Goal: Navigation & Orientation: Find specific page/section

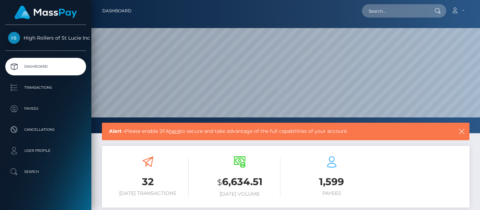
scroll to position [125, 115]
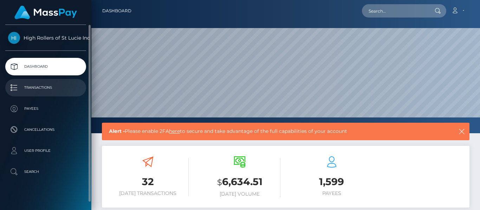
click at [61, 90] on p "Transactions" at bounding box center [45, 88] width 75 height 11
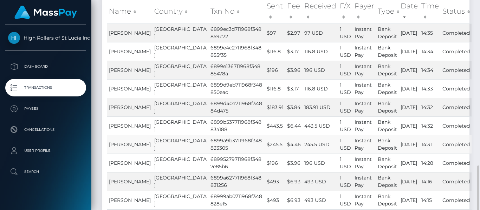
scroll to position [174, 0]
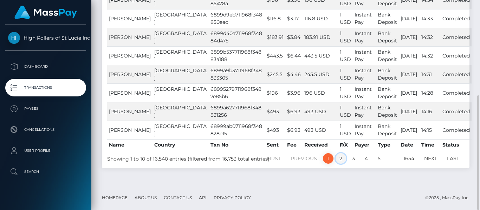
click at [340, 156] on link "2" at bounding box center [340, 158] width 11 height 11
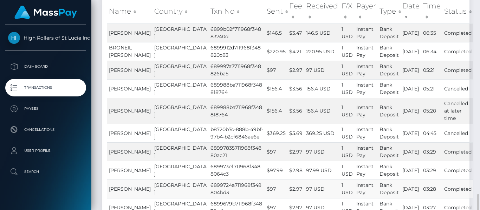
scroll to position [196, 0]
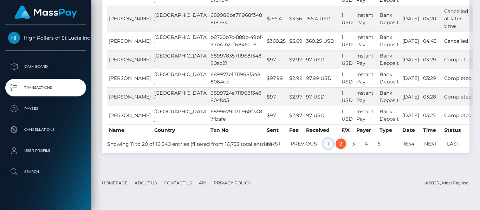
click at [327, 149] on link "1" at bounding box center [328, 144] width 11 height 11
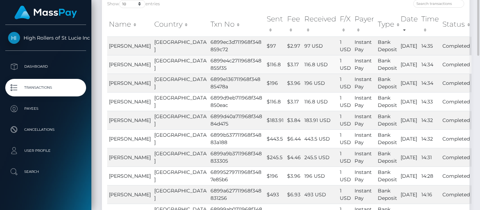
scroll to position [0, 0]
